Goal: Transaction & Acquisition: Purchase product/service

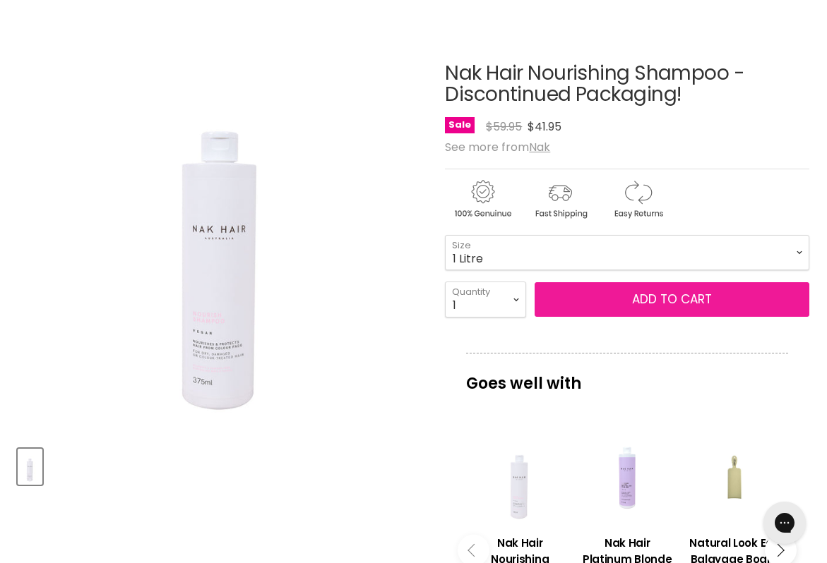
click at [695, 300] on span "Add to cart" at bounding box center [672, 299] width 80 height 17
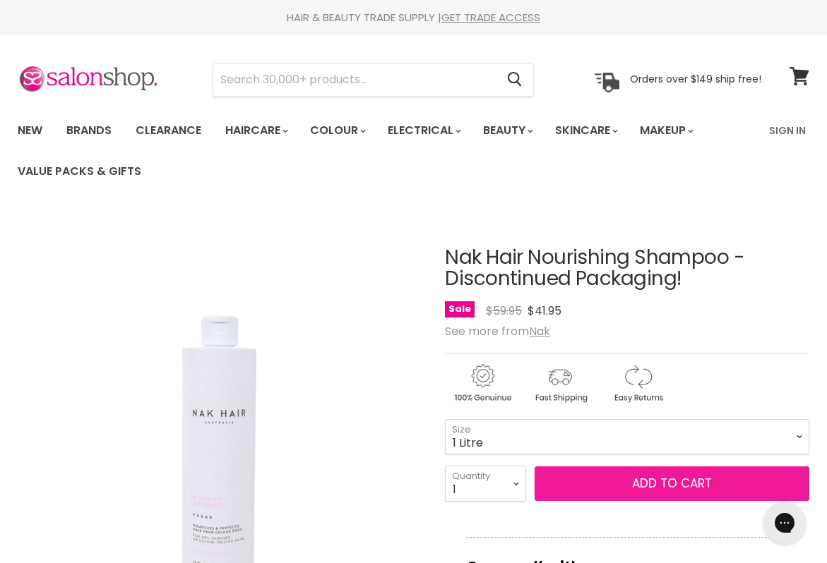
click at [659, 491] on span "Add to cart" at bounding box center [672, 483] width 80 height 17
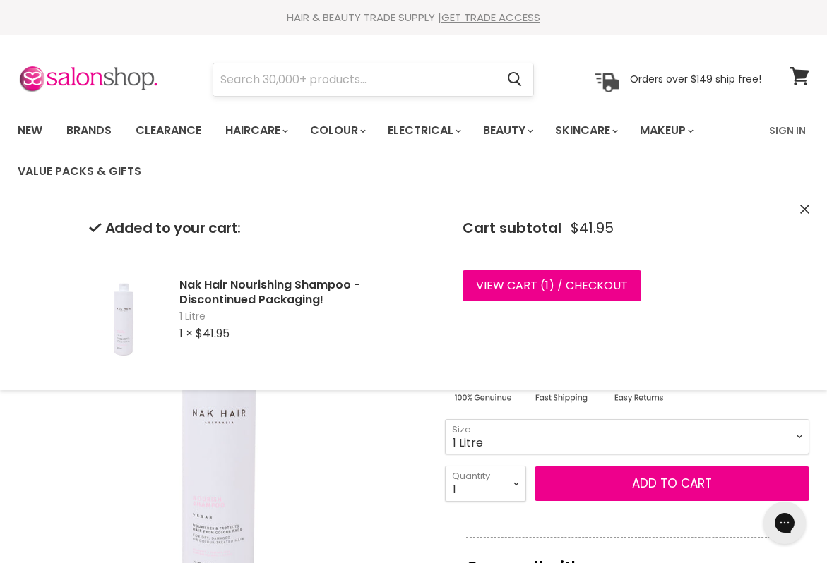
click at [328, 74] on input "Search" at bounding box center [354, 80] width 282 height 32
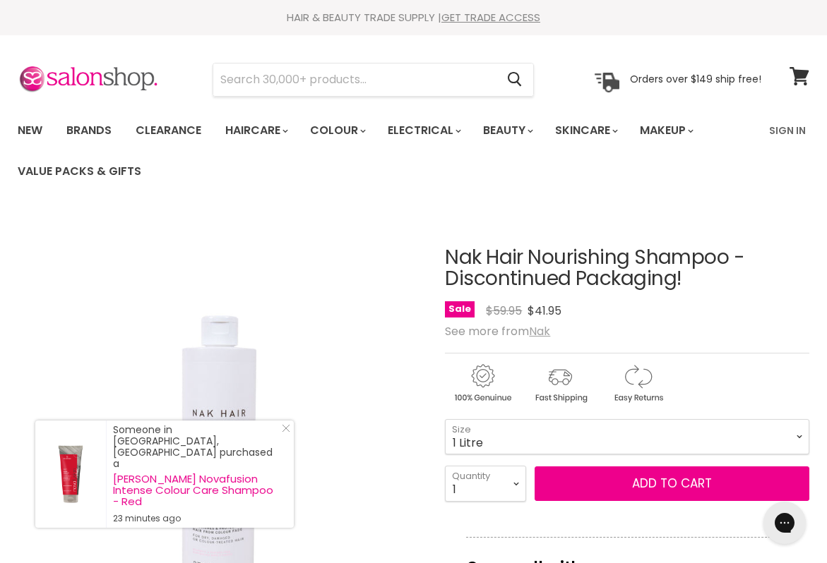
click at [541, 335] on u "Nak" at bounding box center [539, 331] width 21 height 16
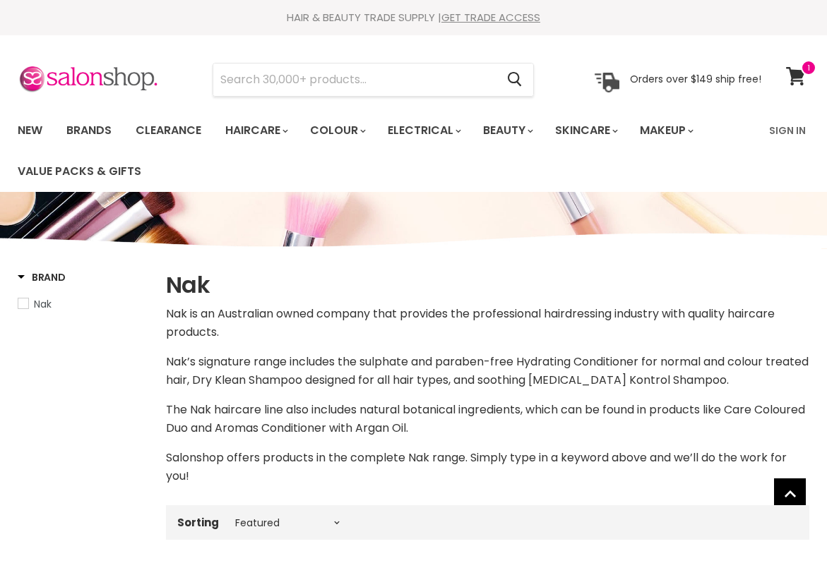
select select "manual"
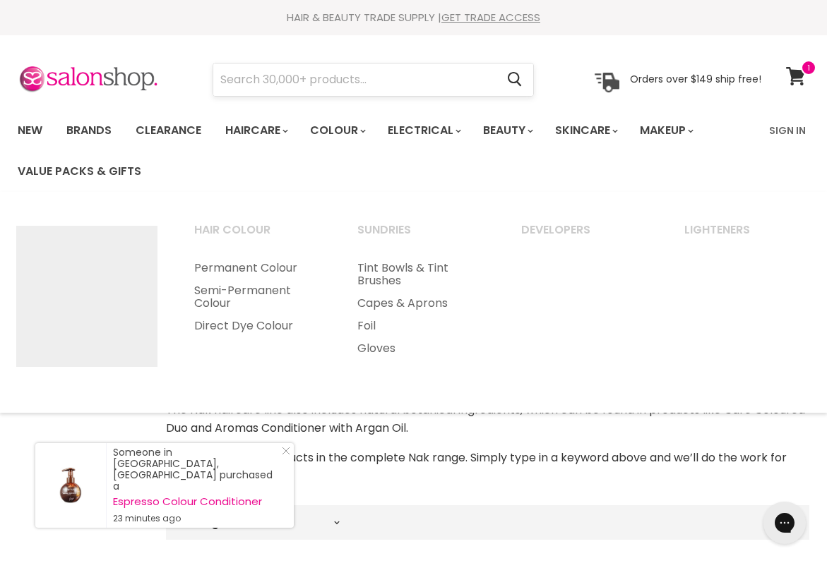
click at [316, 76] on input "Search" at bounding box center [354, 80] width 282 height 32
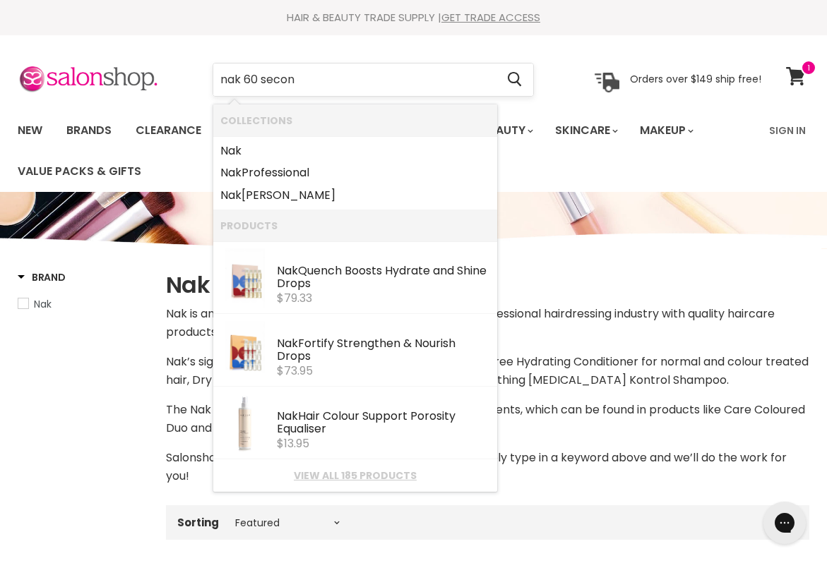
type input "nak 60 second"
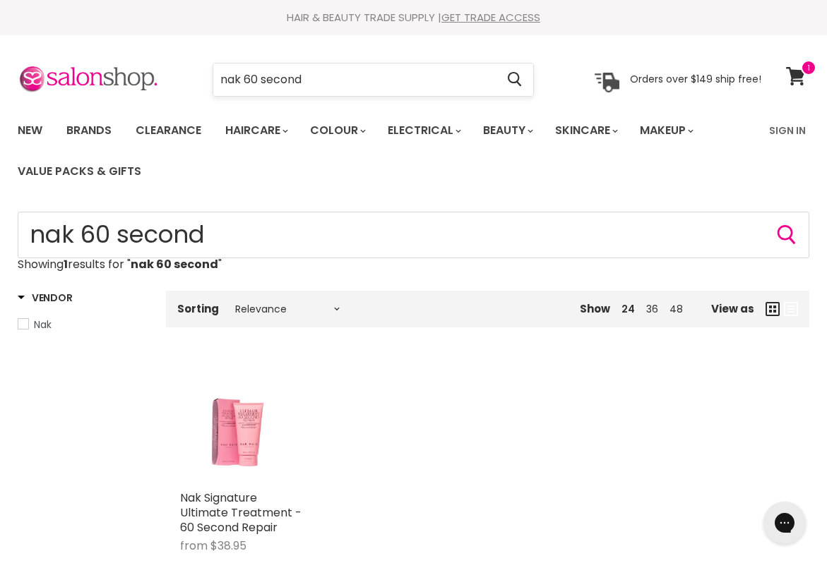
click at [328, 80] on input "nak 60 second" at bounding box center [354, 80] width 282 height 32
